Goal: Task Accomplishment & Management: Use online tool/utility

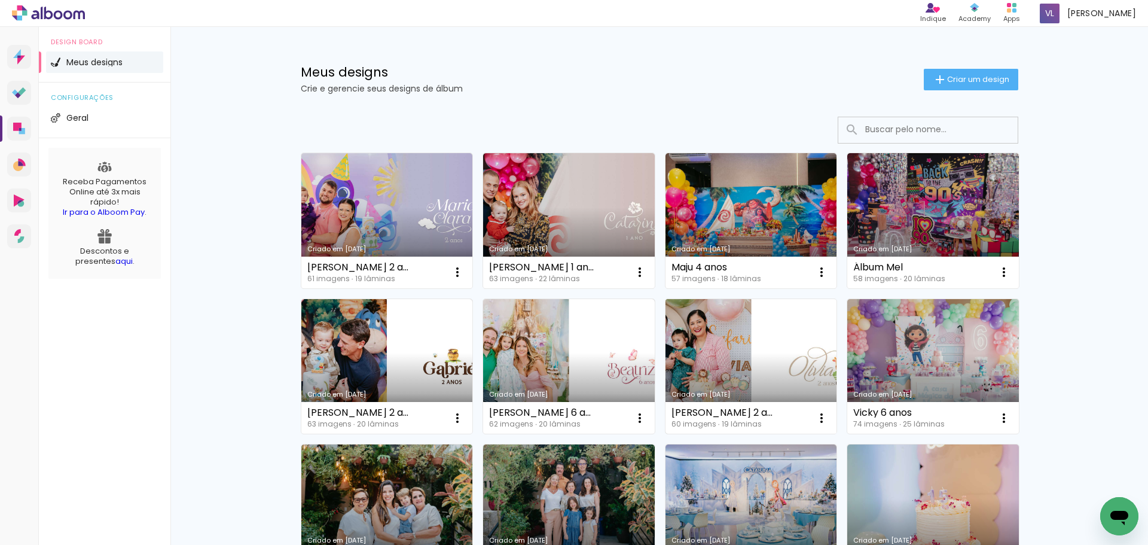
click at [706, 346] on link "Criado em [DATE]" at bounding box center [752, 366] width 172 height 135
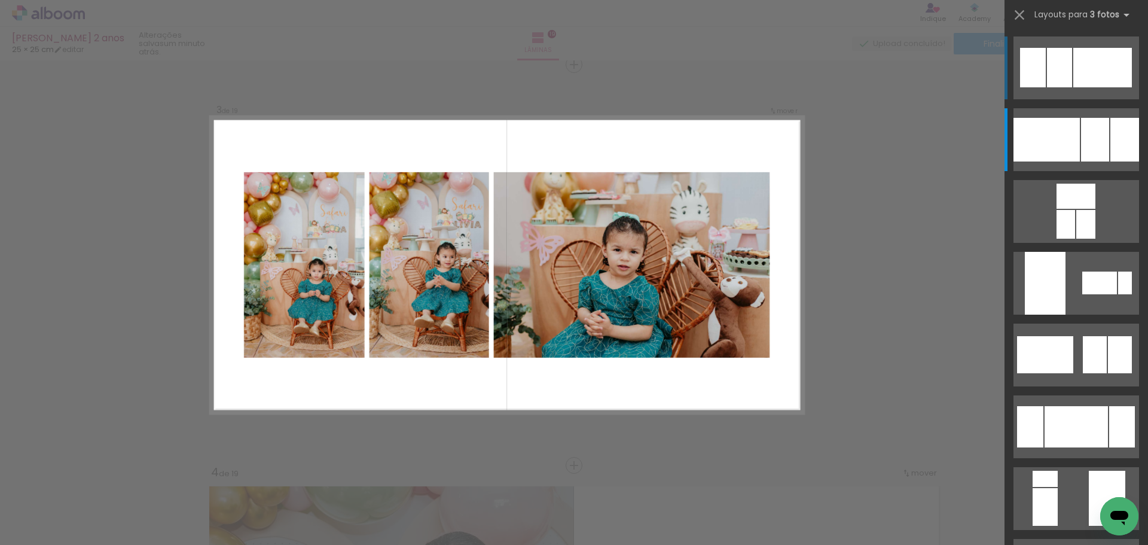
click at [1076, 85] on div at bounding box center [1102, 67] width 59 height 39
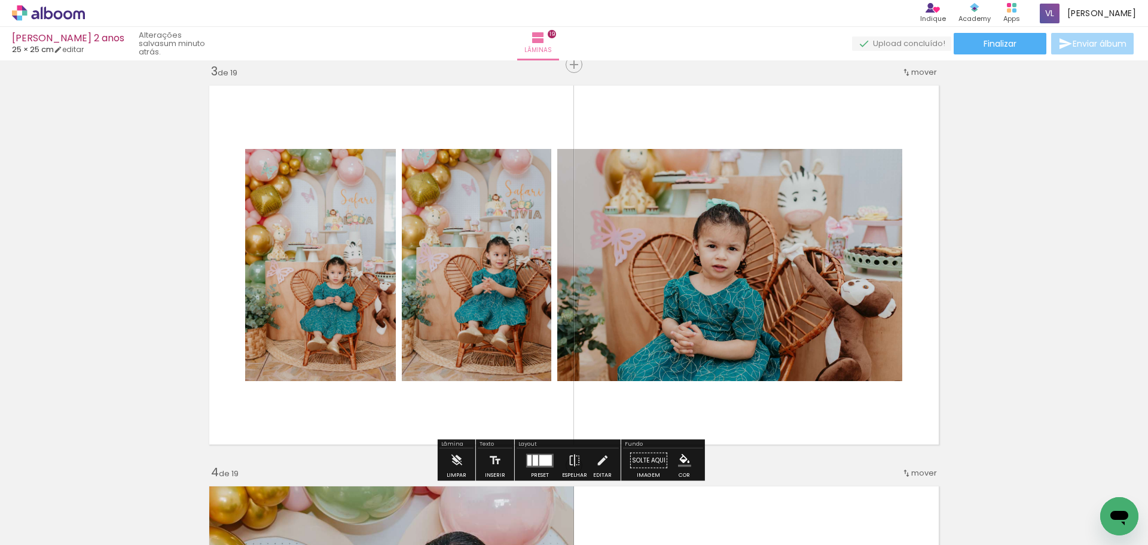
click at [915, 175] on quentale-layouter at bounding box center [574, 265] width 742 height 371
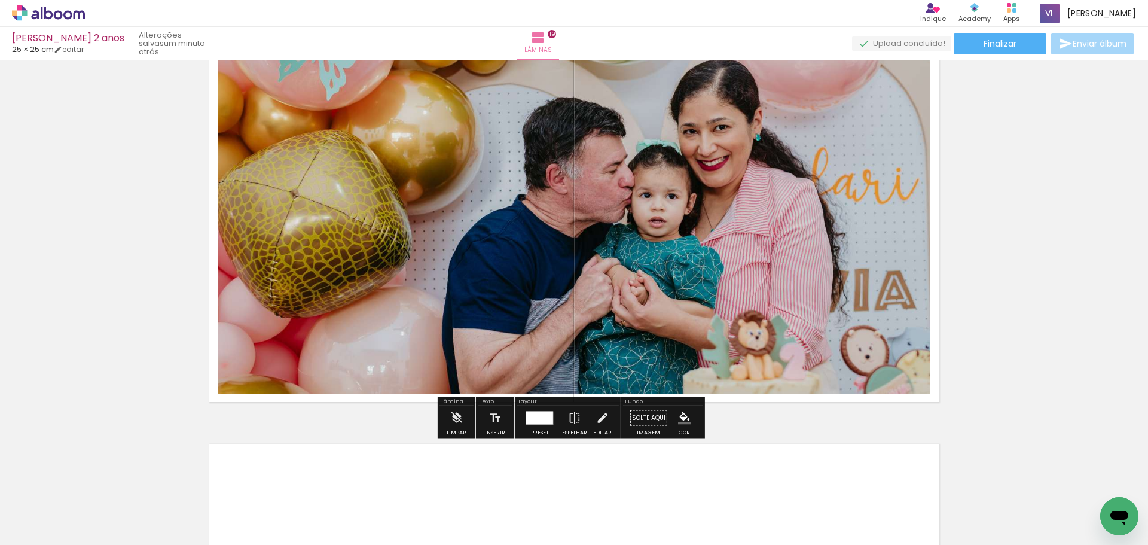
scroll to position [7253, 0]
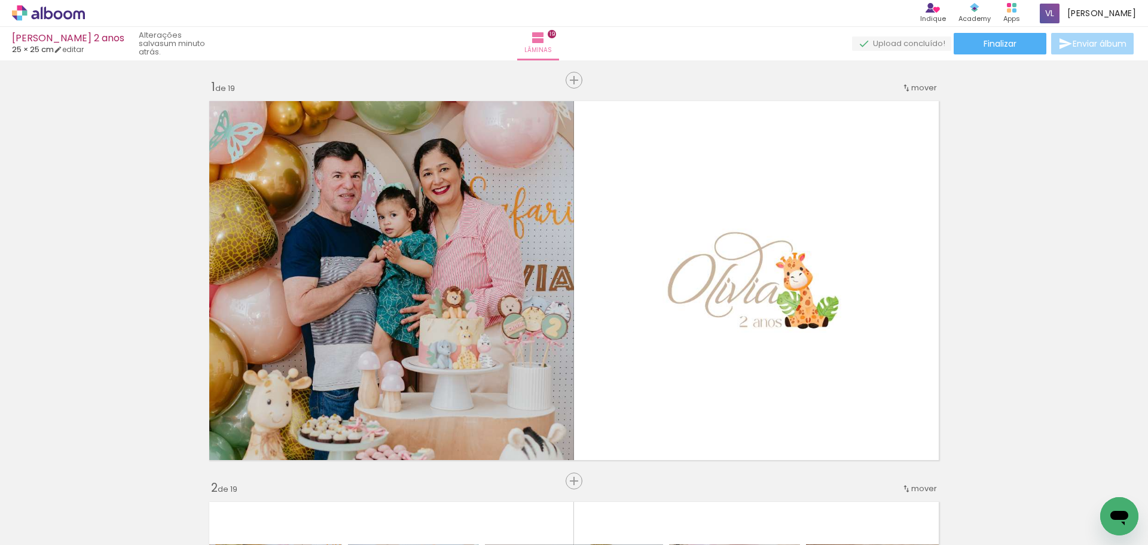
scroll to position [7253, 0]
